Goal: Information Seeking & Learning: Find specific fact

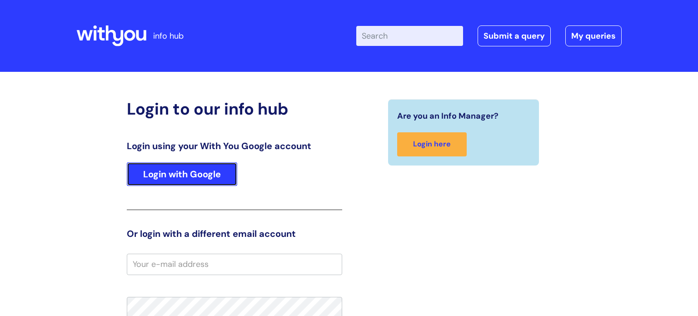
click at [188, 177] on link "Login with Google" at bounding box center [182, 174] width 110 height 24
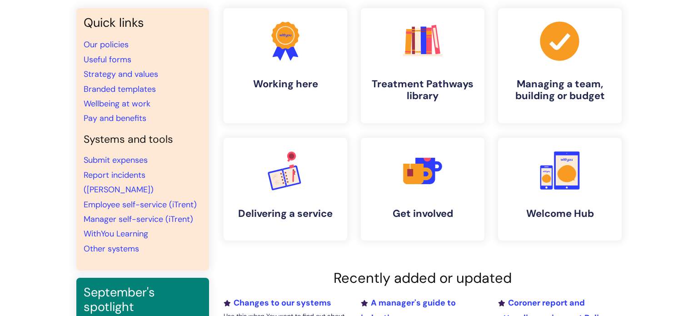
scroll to position [60, 0]
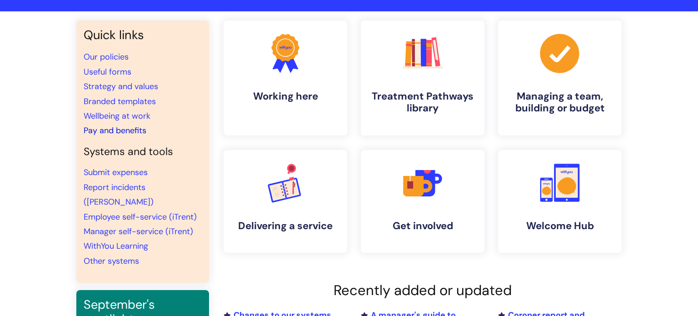
click at [124, 129] on link "Pay and benefits" at bounding box center [115, 130] width 63 height 11
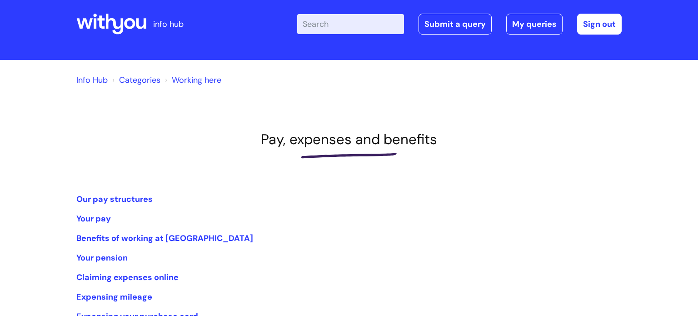
scroll to position [12, 0]
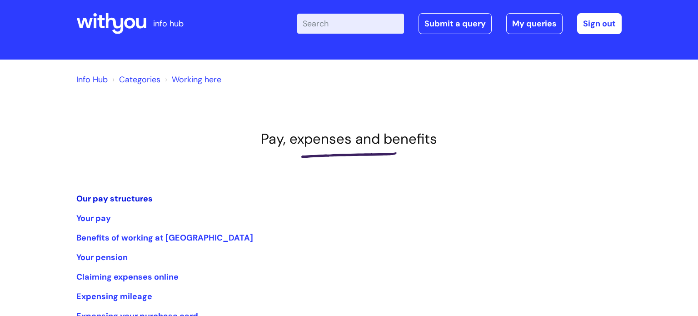
click at [131, 198] on link "Our pay structures" at bounding box center [114, 198] width 76 height 11
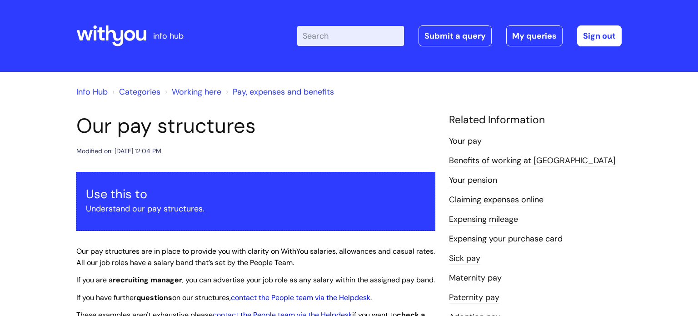
click at [476, 143] on link "Your pay" at bounding box center [465, 141] width 33 height 12
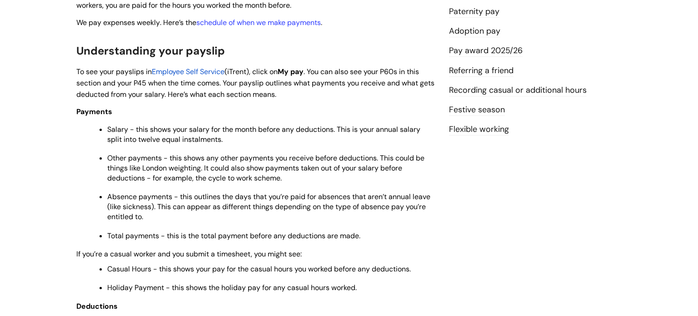
scroll to position [286, 0]
click at [486, 51] on link "Pay award 2025/26" at bounding box center [486, 51] width 74 height 12
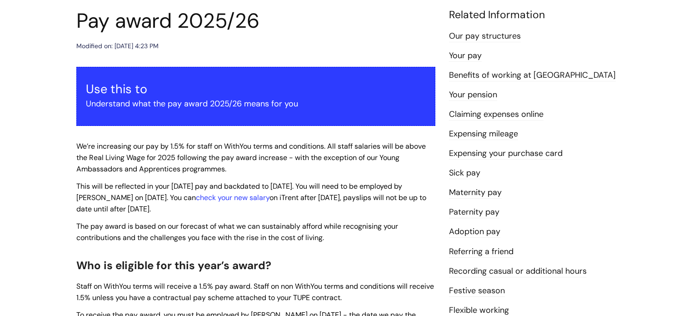
scroll to position [105, 0]
click at [222, 197] on link "check your new salary" at bounding box center [233, 197] width 74 height 10
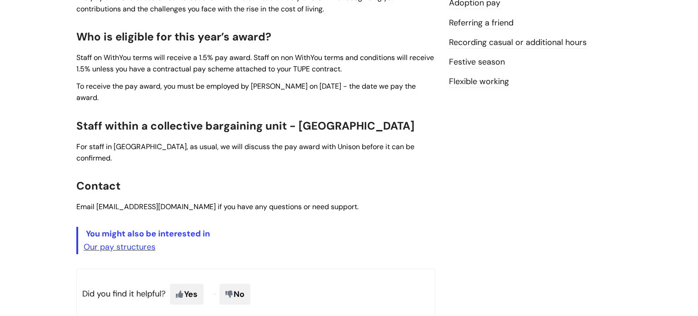
scroll to position [337, 0]
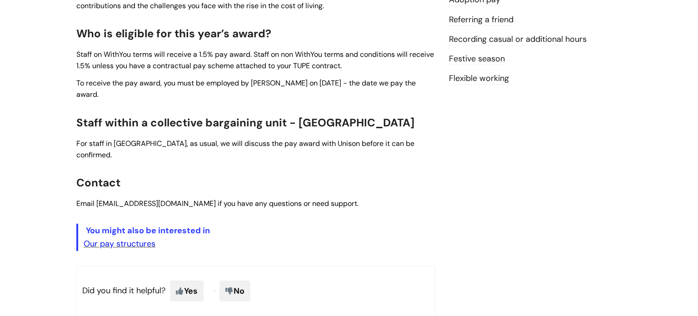
click at [138, 238] on link "Our pay structures" at bounding box center [120, 243] width 72 height 11
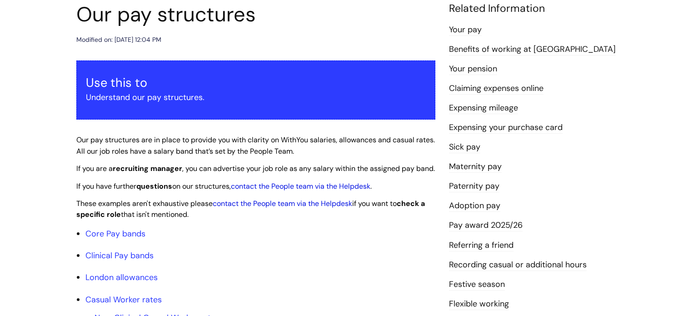
scroll to position [113, 0]
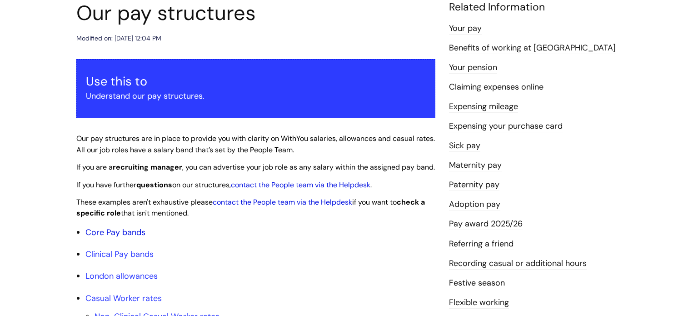
click at [110, 238] on link "Core Pay bands" at bounding box center [115, 232] width 60 height 11
click at [111, 238] on link "Core Pay bands" at bounding box center [115, 232] width 60 height 11
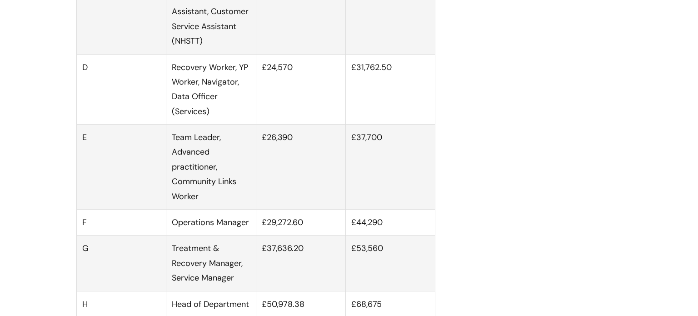
scroll to position [709, 0]
click at [366, 91] on td "£31,762.50" at bounding box center [391, 90] width 90 height 70
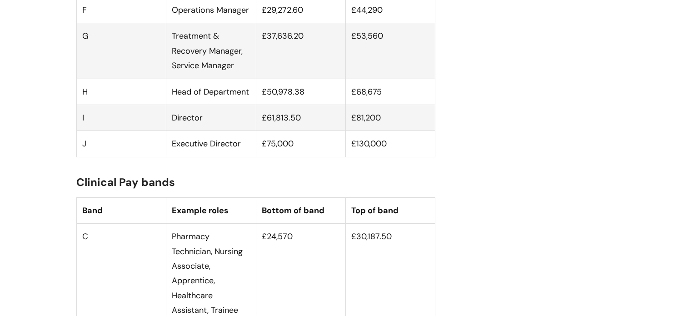
scroll to position [926, 0]
